Goal: Task Accomplishment & Management: Use online tool/utility

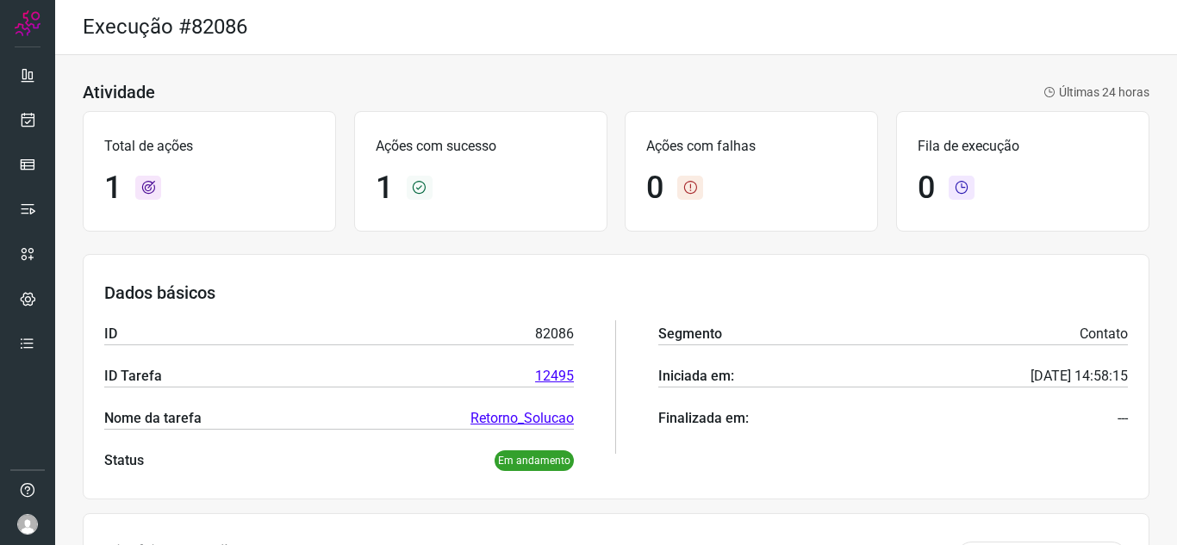
scroll to position [128, 0]
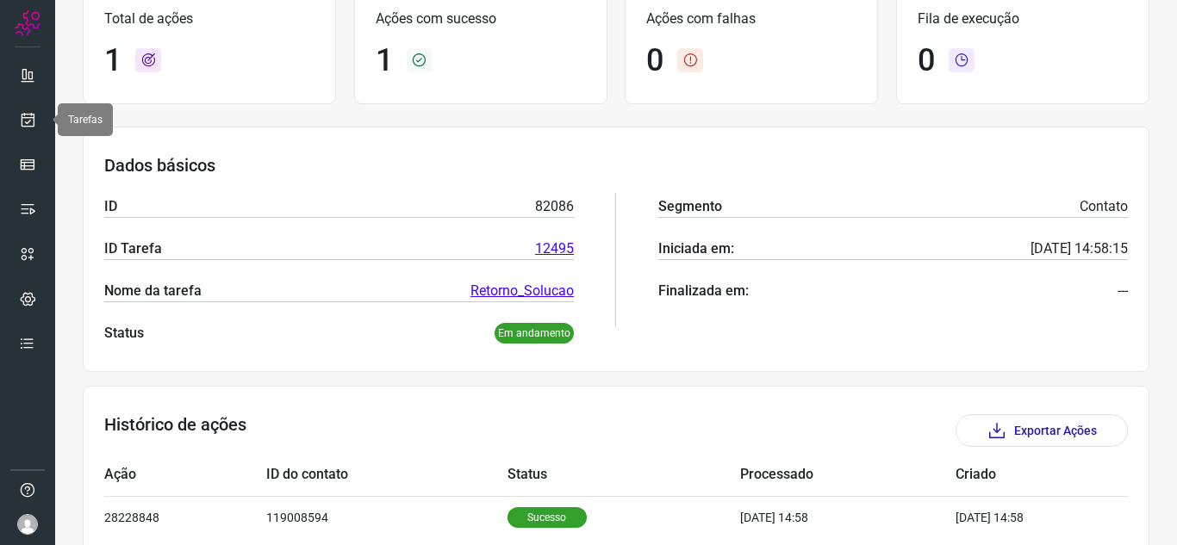
drag, startPoint x: 29, startPoint y: 118, endPoint x: 89, endPoint y: 122, distance: 59.6
click at [29, 120] on icon at bounding box center [28, 119] width 18 height 17
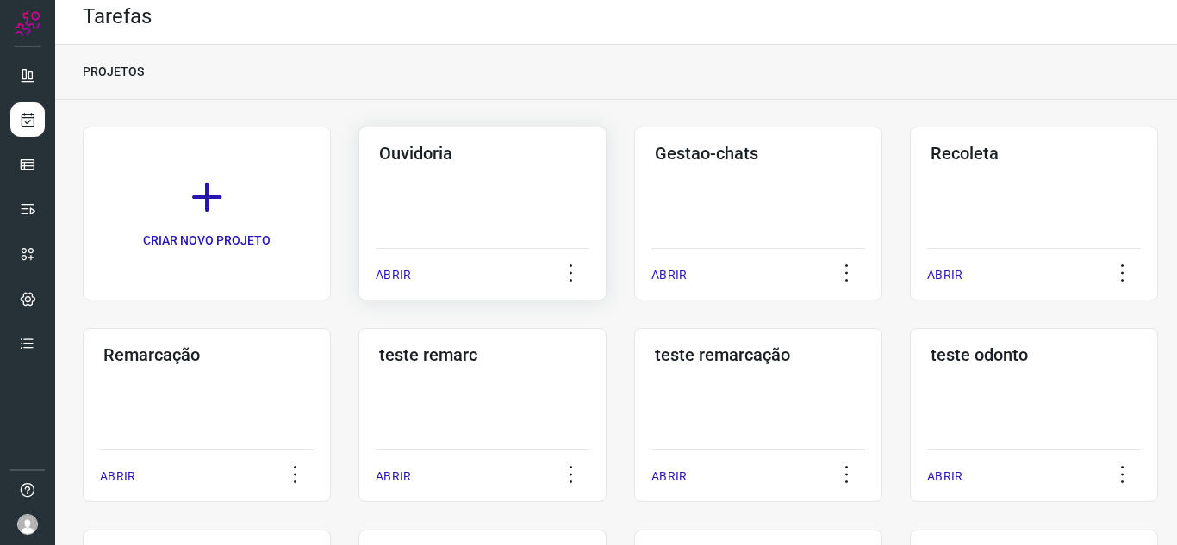
click at [400, 271] on div "ABRIR" at bounding box center [483, 269] width 214 height 43
click at [403, 265] on div "ABRIR" at bounding box center [483, 269] width 214 height 43
click at [402, 259] on div "ABRIR" at bounding box center [483, 269] width 214 height 43
click at [386, 283] on p "ABRIR" at bounding box center [393, 275] width 35 height 18
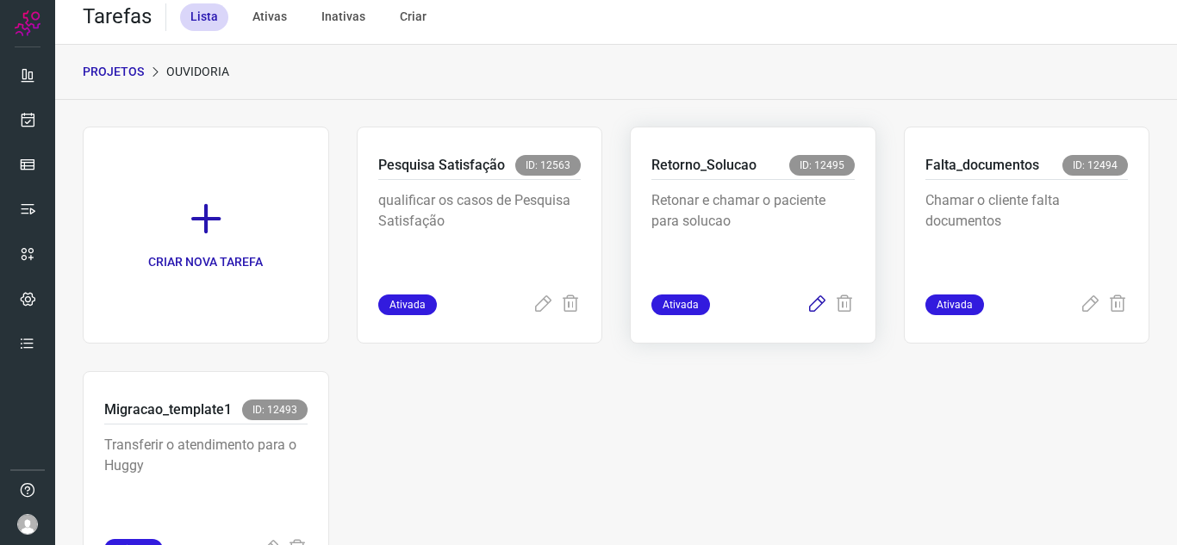
click at [807, 300] on icon at bounding box center [817, 305] width 21 height 21
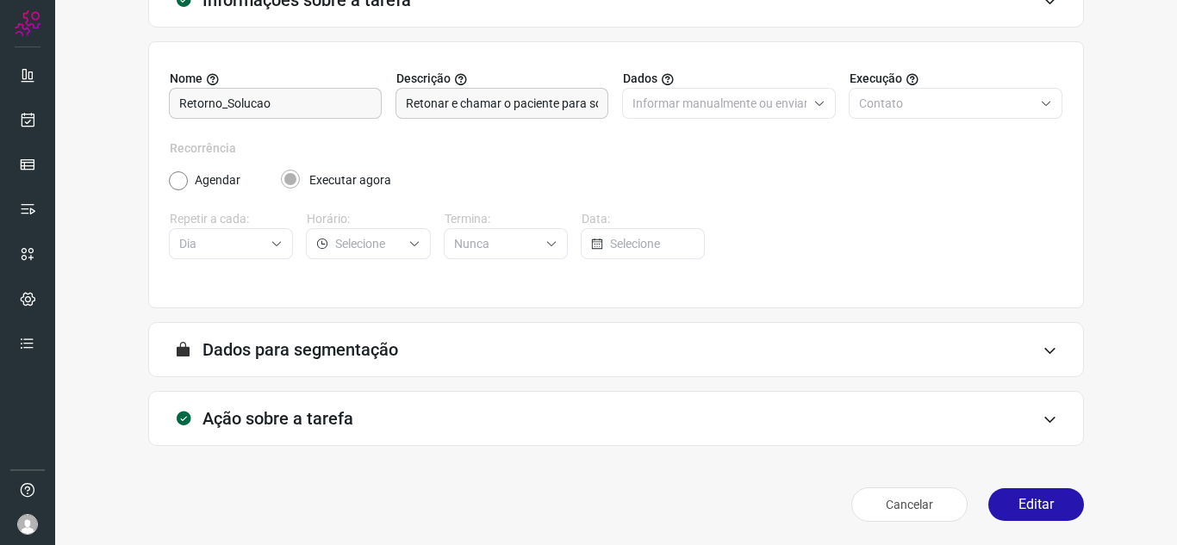
scroll to position [128, 0]
click at [988, 505] on button "Editar" at bounding box center [1036, 504] width 96 height 33
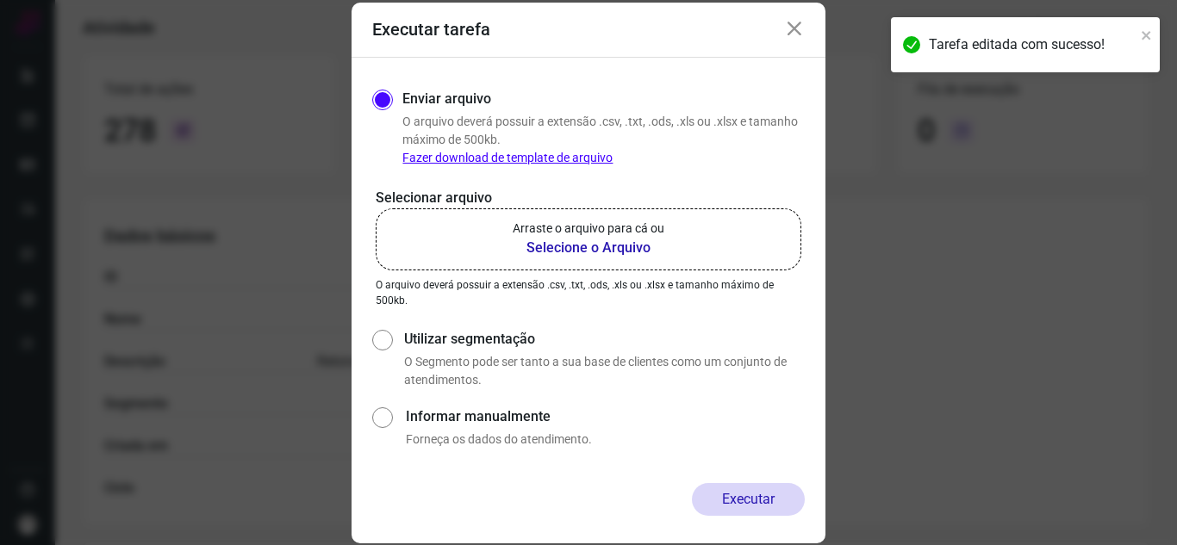
click at [644, 240] on b "Selecione o Arquivo" at bounding box center [589, 248] width 152 height 21
click at [0, 0] on input "Arraste o arquivo para cá ou Selecione o Arquivo" at bounding box center [0, 0] width 0 height 0
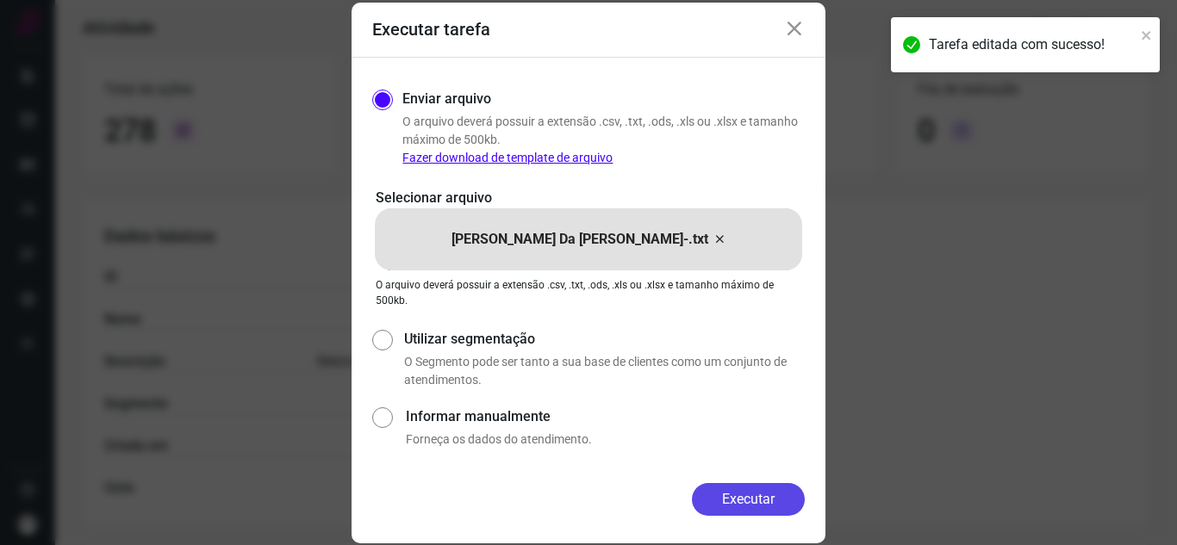
click at [776, 498] on button "Executar" at bounding box center [748, 499] width 113 height 33
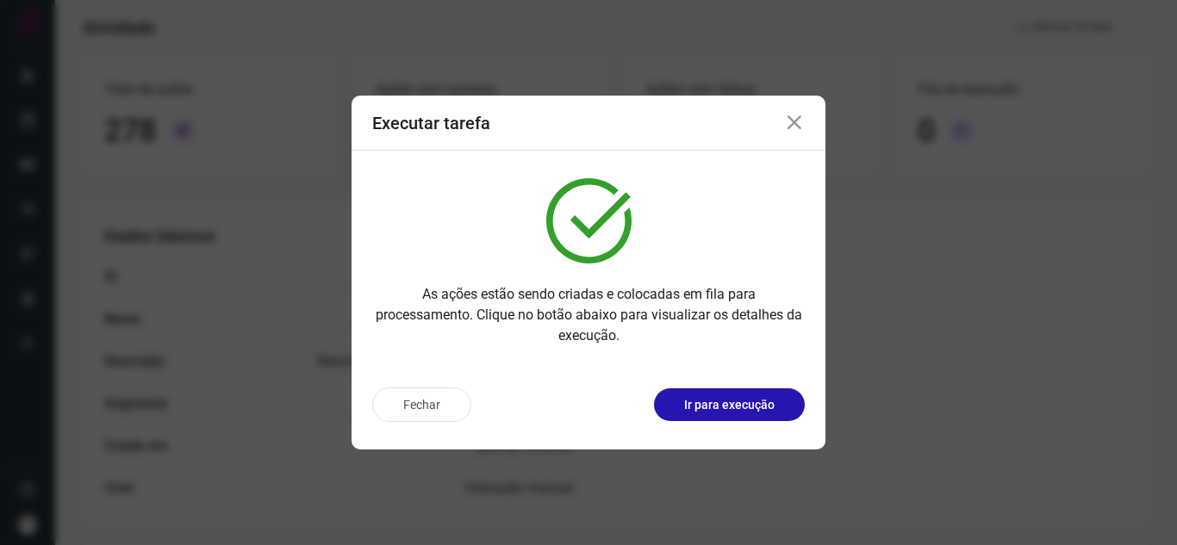
click at [709, 421] on div "Fechar Ir para execução" at bounding box center [588, 405] width 433 height 34
click at [719, 417] on button "Ir para execução" at bounding box center [729, 405] width 151 height 33
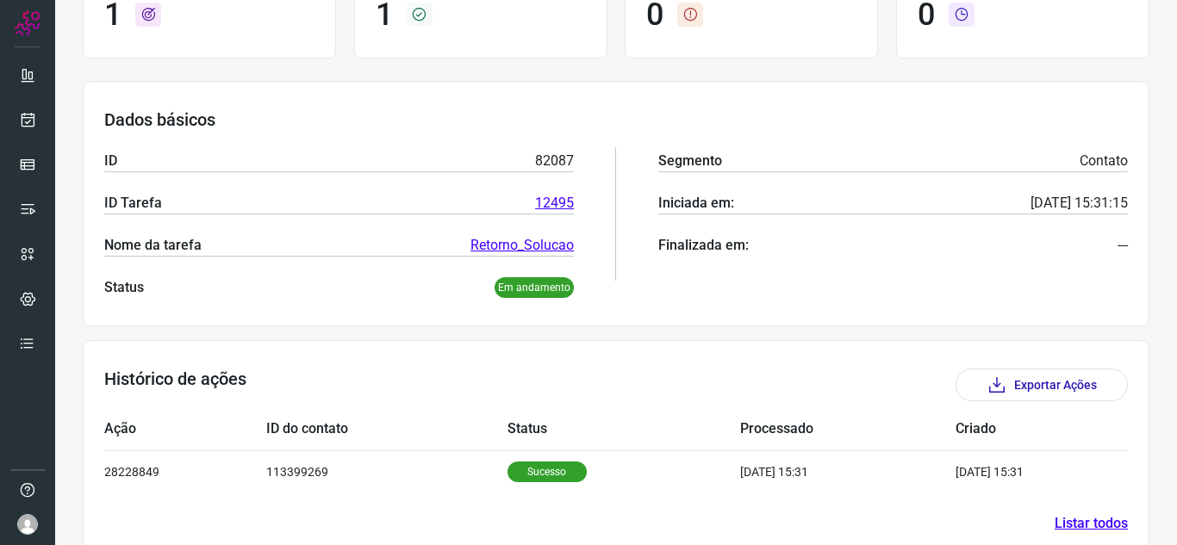
scroll to position [208, 0]
